Goal: Task Accomplishment & Management: Manage account settings

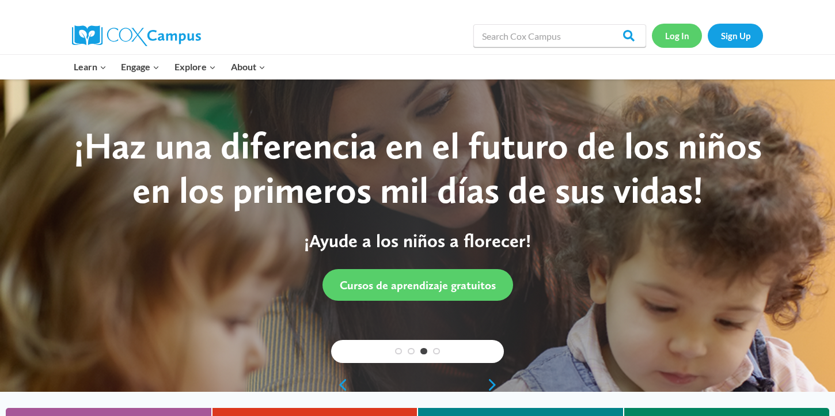
click at [675, 34] on link "Log In" at bounding box center [677, 36] width 50 height 24
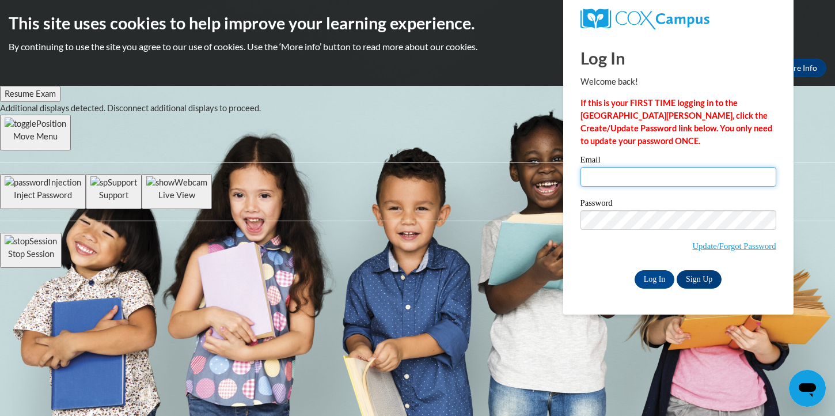
click at [668, 173] on input "Email" at bounding box center [678, 177] width 196 height 20
click at [669, 208] on label "Password" at bounding box center [678, 205] width 196 height 12
click at [674, 174] on input "Email" at bounding box center [678, 177] width 196 height 20
type input "cglarimore@crimson.ua.edu"
click at [664, 280] on input "Log In" at bounding box center [654, 279] width 40 height 18
